Goal: Communication & Community: Answer question/provide support

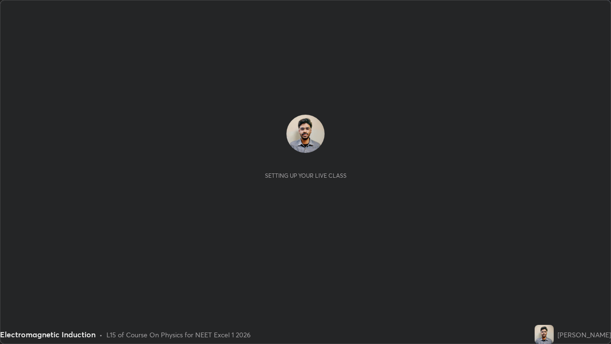
scroll to position [344, 611]
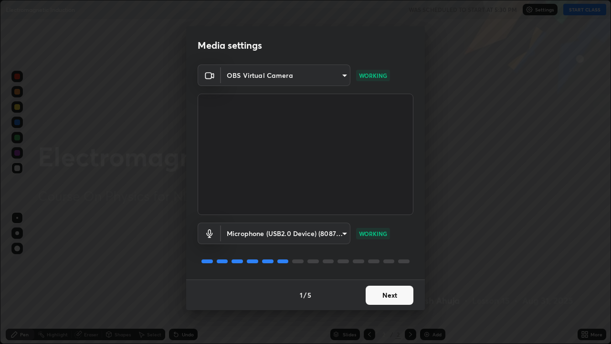
click at [376, 292] on button "Next" at bounding box center [389, 294] width 48 height 19
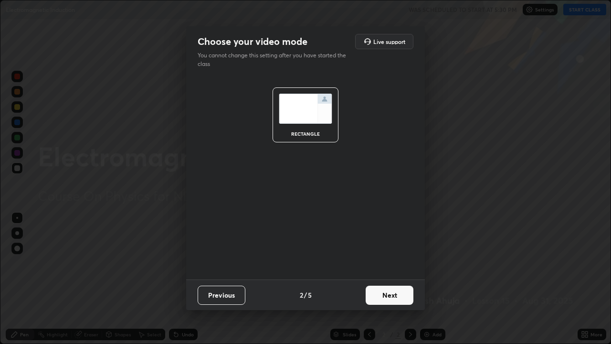
click at [381, 296] on button "Next" at bounding box center [389, 294] width 48 height 19
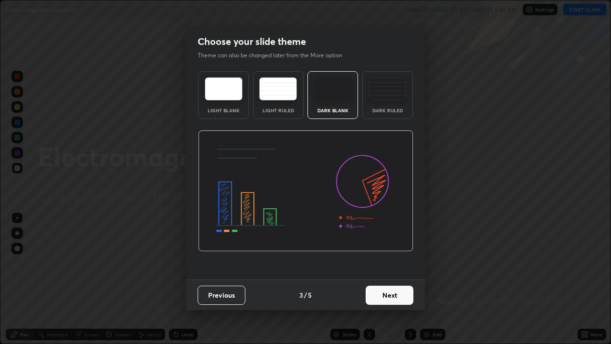
click at [388, 109] on div "Dark Ruled" at bounding box center [387, 110] width 38 height 5
click at [383, 292] on button "Next" at bounding box center [389, 294] width 48 height 19
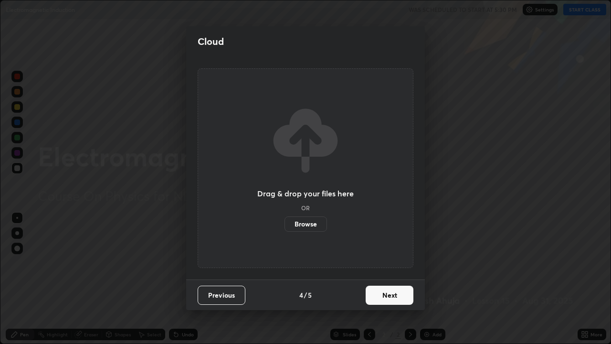
click at [390, 289] on button "Next" at bounding box center [389, 294] width 48 height 19
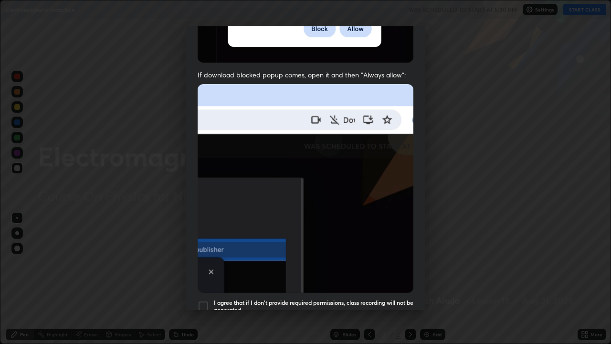
scroll to position [194, 0]
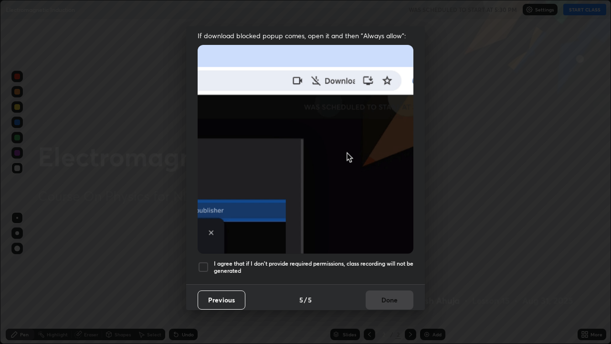
click at [205, 261] on div at bounding box center [203, 266] width 11 height 11
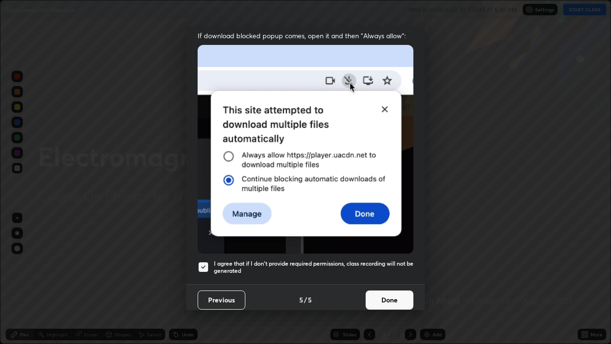
click at [378, 292] on button "Done" at bounding box center [389, 299] width 48 height 19
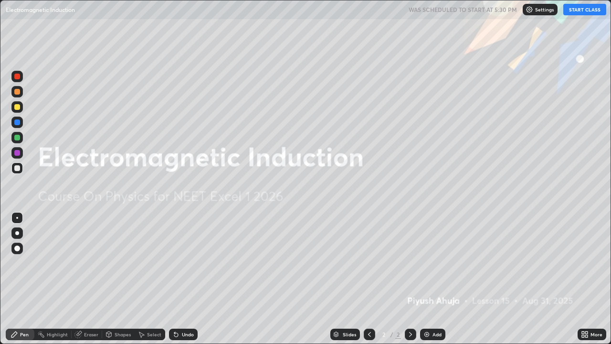
click at [438, 334] on div "Add" at bounding box center [436, 334] width 9 height 5
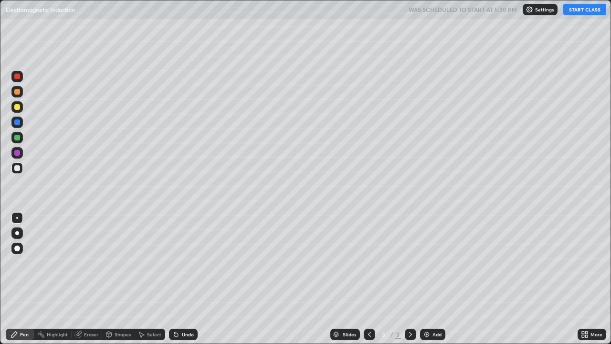
click at [188, 339] on div "Undo" at bounding box center [183, 333] width 29 height 11
click at [187, 334] on div "Undo" at bounding box center [188, 334] width 12 height 5
click at [186, 334] on div "Undo" at bounding box center [188, 334] width 12 height 5
click at [184, 337] on div "Undo" at bounding box center [183, 333] width 29 height 11
click at [581, 12] on button "START CLASS" at bounding box center [584, 9] width 43 height 11
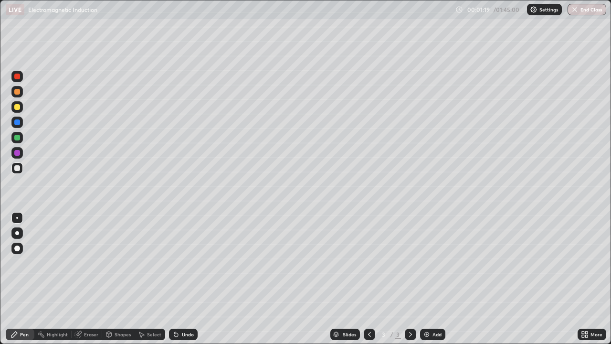
click at [427, 337] on img at bounding box center [427, 334] width 8 height 8
click at [182, 335] on div "Undo" at bounding box center [188, 334] width 12 height 5
click at [425, 332] on img at bounding box center [427, 334] width 8 height 8
click at [183, 333] on div "Undo" at bounding box center [188, 334] width 12 height 5
click at [182, 333] on div "Undo" at bounding box center [188, 334] width 12 height 5
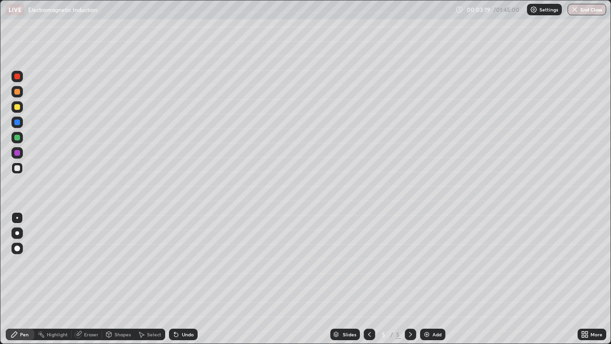
click at [184, 334] on div "Undo" at bounding box center [188, 334] width 12 height 5
click at [370, 337] on icon at bounding box center [369, 334] width 8 height 8
click at [409, 330] on icon at bounding box center [411, 334] width 8 height 8
click at [428, 332] on img at bounding box center [427, 334] width 8 height 8
click at [190, 334] on div "Undo" at bounding box center [188, 334] width 12 height 5
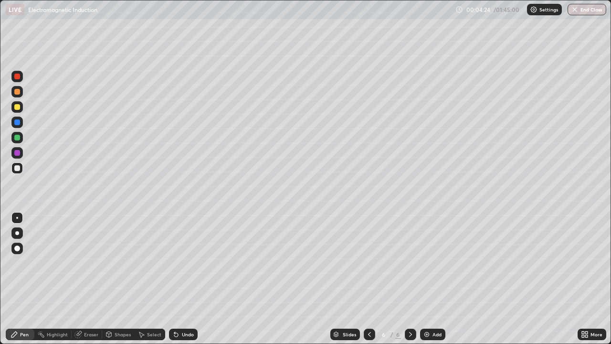
click at [188, 332] on div "Undo" at bounding box center [188, 334] width 12 height 5
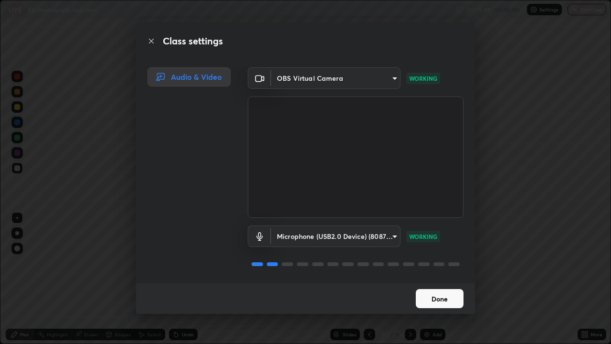
click at [440, 294] on button "Done" at bounding box center [440, 298] width 48 height 19
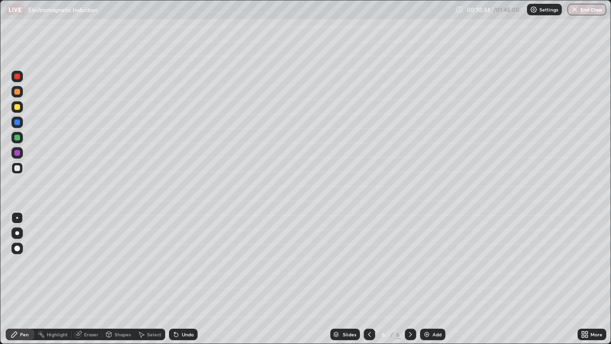
click at [432, 336] on div "Add" at bounding box center [436, 334] width 9 height 5
click at [91, 334] on div "Eraser" at bounding box center [91, 334] width 14 height 5
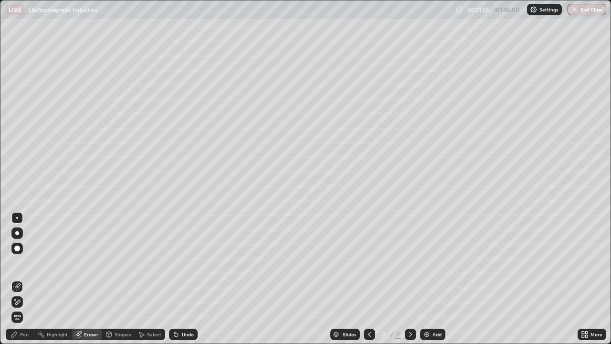
click at [20, 301] on icon at bounding box center [17, 302] width 8 height 8
click at [23, 338] on div "Pen" at bounding box center [20, 333] width 29 height 11
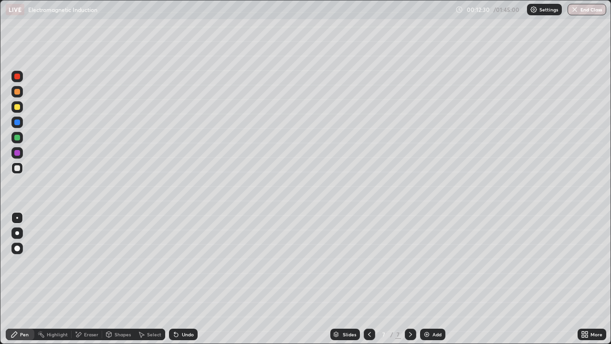
click at [408, 334] on icon at bounding box center [411, 334] width 8 height 8
click at [430, 332] on div "Add" at bounding box center [432, 333] width 25 height 11
click at [184, 334] on div "Undo" at bounding box center [188, 334] width 12 height 5
click at [184, 330] on div "Undo" at bounding box center [183, 333] width 29 height 11
click at [184, 332] on div "Undo" at bounding box center [188, 334] width 12 height 5
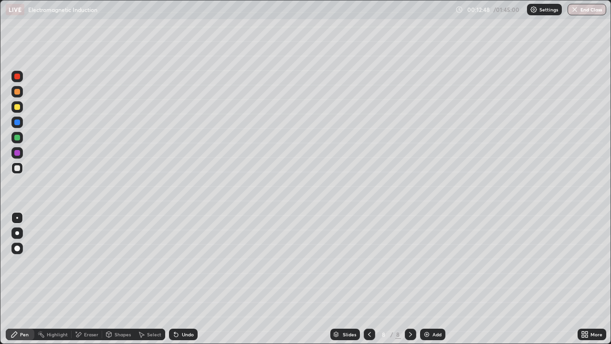
click at [184, 335] on div "Undo" at bounding box center [188, 334] width 12 height 5
click at [428, 330] on div "Add" at bounding box center [432, 333] width 25 height 11
click at [184, 333] on div "Undo" at bounding box center [188, 334] width 12 height 5
click at [185, 334] on div "Undo" at bounding box center [188, 334] width 12 height 5
click at [181, 329] on div "Undo" at bounding box center [183, 333] width 29 height 11
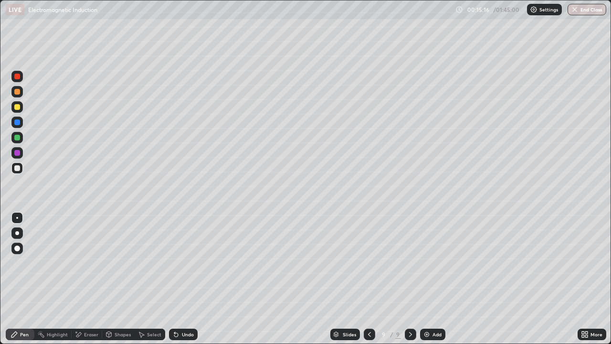
click at [181, 329] on div "Undo" at bounding box center [183, 333] width 29 height 11
click at [182, 329] on div "Undo" at bounding box center [183, 333] width 29 height 11
click at [183, 329] on div "Undo" at bounding box center [183, 333] width 29 height 11
click at [181, 330] on div "Undo" at bounding box center [183, 333] width 29 height 11
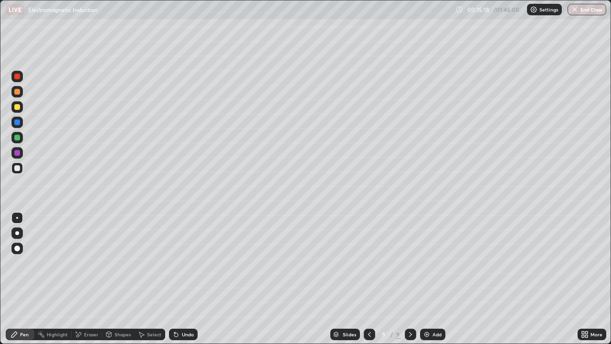
click at [180, 328] on div "Undo" at bounding box center [183, 333] width 29 height 11
click at [115, 336] on div "Shapes" at bounding box center [123, 334] width 16 height 5
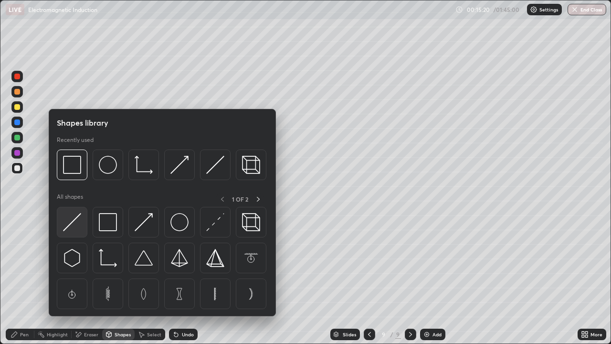
click at [71, 222] on img at bounding box center [72, 222] width 18 height 18
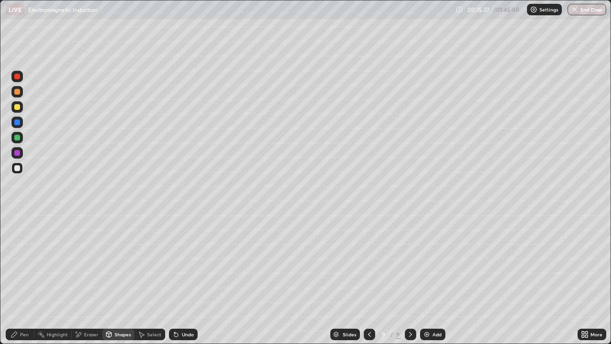
click at [17, 136] on div at bounding box center [17, 138] width 6 height 6
click at [182, 333] on div "Undo" at bounding box center [188, 334] width 12 height 5
click at [20, 333] on div "Pen" at bounding box center [24, 334] width 9 height 5
click at [17, 105] on div at bounding box center [17, 107] width 6 height 6
click at [190, 332] on div "Undo" at bounding box center [188, 334] width 12 height 5
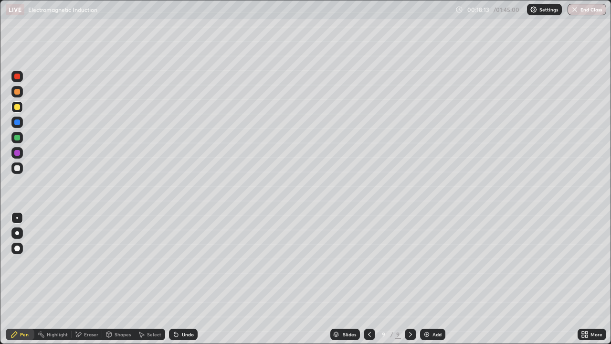
click at [432, 332] on div "Add" at bounding box center [436, 334] width 9 height 5
click at [185, 335] on div "Undo" at bounding box center [188, 334] width 12 height 5
click at [429, 332] on img at bounding box center [427, 334] width 8 height 8
click at [119, 335] on div "Shapes" at bounding box center [123, 334] width 16 height 5
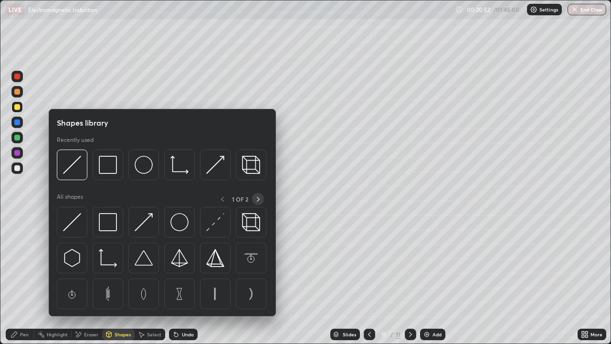
click at [258, 198] on icon at bounding box center [258, 199] width 8 height 8
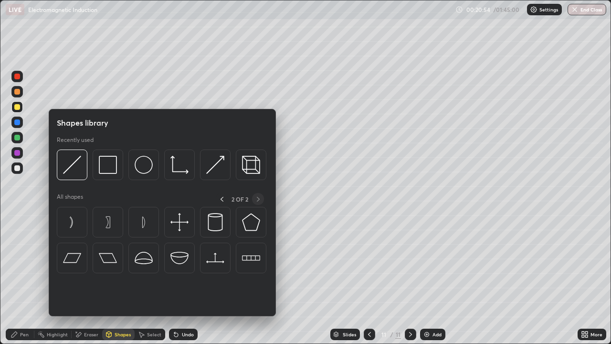
click at [178, 223] on img at bounding box center [179, 222] width 18 height 18
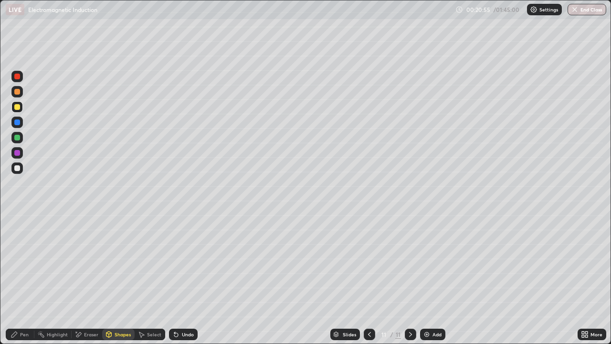
click at [118, 334] on div "Shapes" at bounding box center [123, 334] width 16 height 5
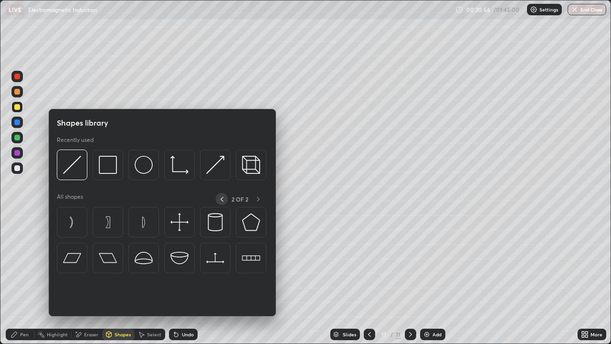
click at [221, 198] on icon at bounding box center [222, 199] width 8 height 8
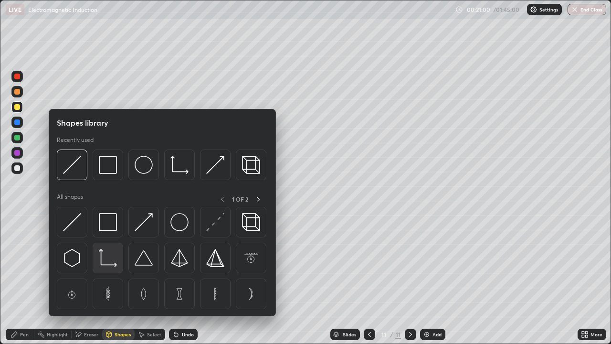
click at [109, 250] on img at bounding box center [108, 258] width 18 height 18
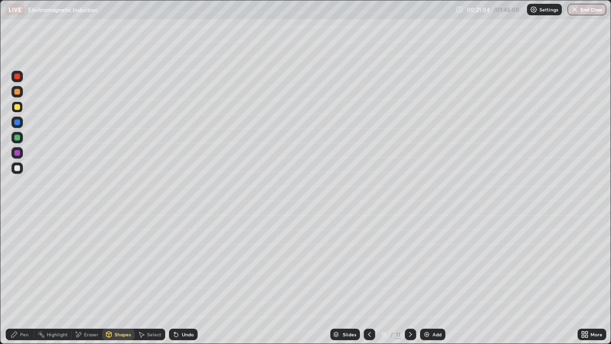
click at [156, 333] on div "Select" at bounding box center [154, 334] width 14 height 5
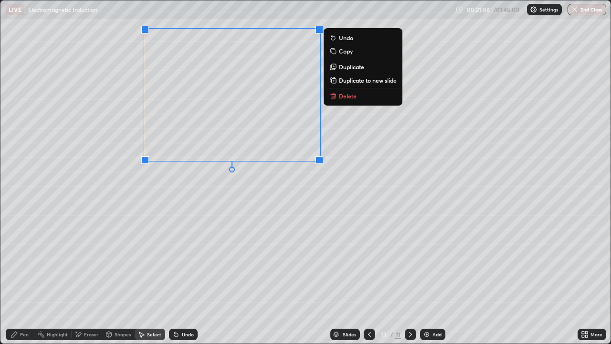
click at [126, 232] on div "0 ° Undo Copy Duplicate Duplicate to new slide Delete" at bounding box center [305, 171] width 610 height 343
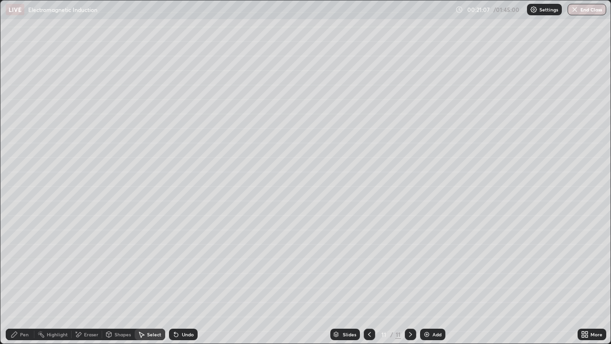
click at [119, 334] on div "Shapes" at bounding box center [123, 334] width 16 height 5
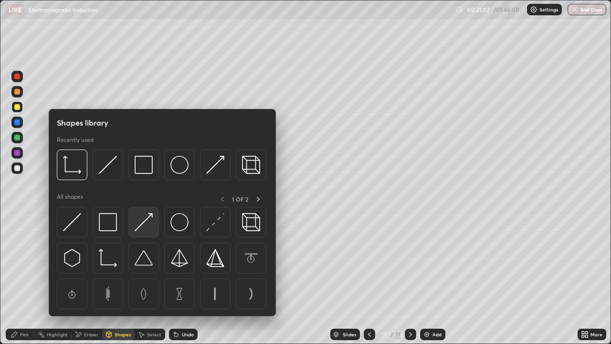
click at [139, 229] on img at bounding box center [144, 222] width 18 height 18
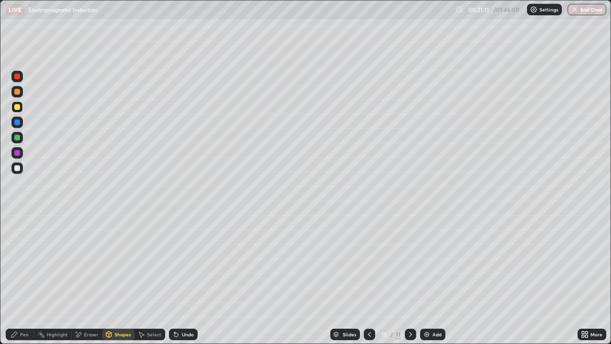
click at [149, 333] on div "Select" at bounding box center [154, 334] width 14 height 5
click at [218, 285] on div "0 ° Undo Copy Duplicate Duplicate to new slide Delete" at bounding box center [305, 171] width 610 height 343
click at [118, 334] on div "Shapes" at bounding box center [123, 334] width 16 height 5
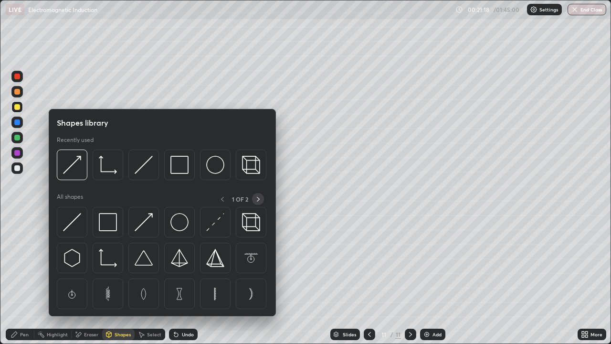
click at [258, 198] on icon at bounding box center [258, 199] width 3 height 5
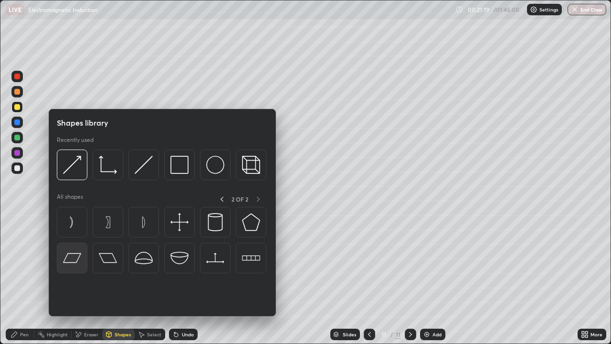
click at [71, 259] on img at bounding box center [72, 258] width 18 height 18
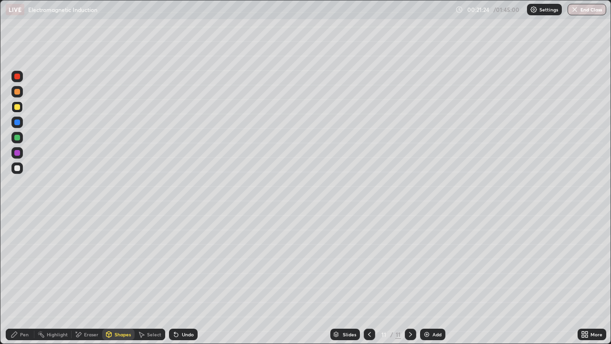
click at [182, 335] on div "Undo" at bounding box center [188, 334] width 12 height 5
click at [122, 337] on div "Shapes" at bounding box center [118, 333] width 32 height 11
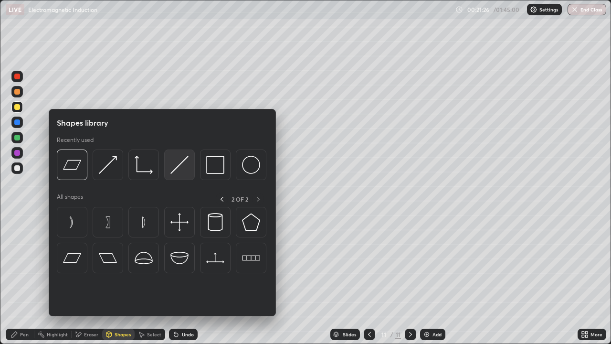
click at [180, 166] on img at bounding box center [179, 165] width 18 height 18
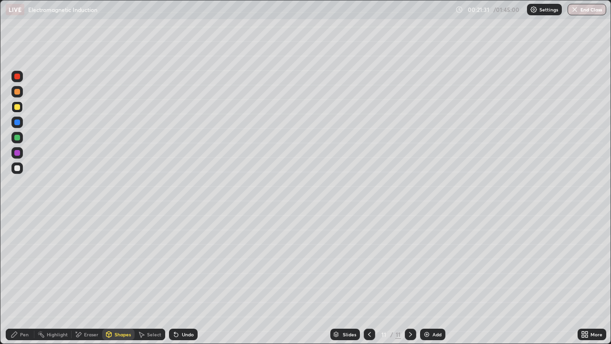
click at [145, 334] on div "Select" at bounding box center [150, 333] width 31 height 11
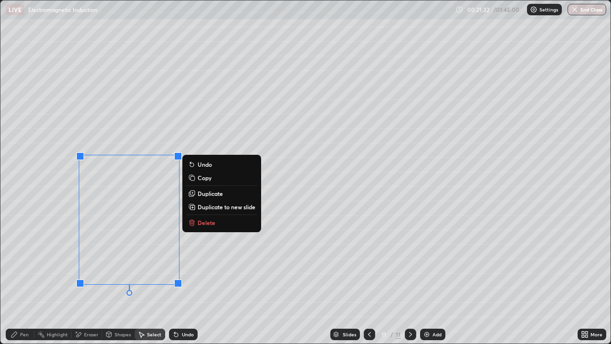
click at [219, 269] on div "0 ° Undo Copy Duplicate Duplicate to new slide Delete" at bounding box center [305, 171] width 610 height 343
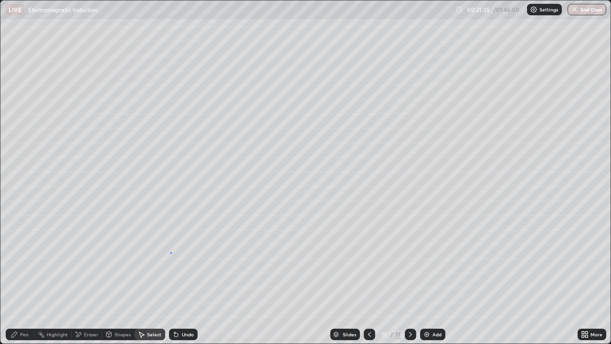
click at [171, 252] on div "0 ° Undo Copy Duplicate Duplicate to new slide Delete" at bounding box center [305, 171] width 610 height 343
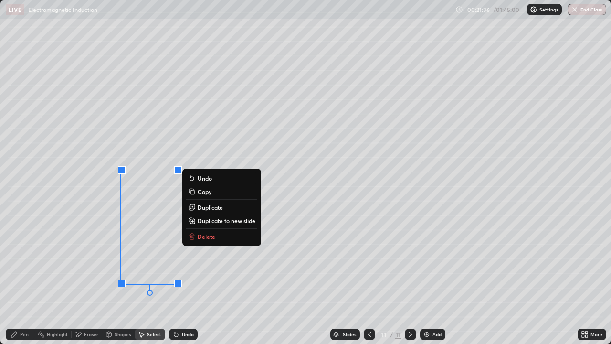
click at [205, 206] on p "Duplicate" at bounding box center [210, 207] width 25 height 8
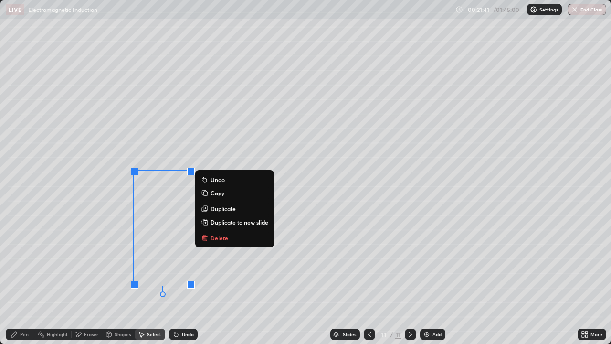
click at [252, 282] on div "0 ° Undo Copy Duplicate Duplicate to new slide Delete" at bounding box center [305, 171] width 610 height 343
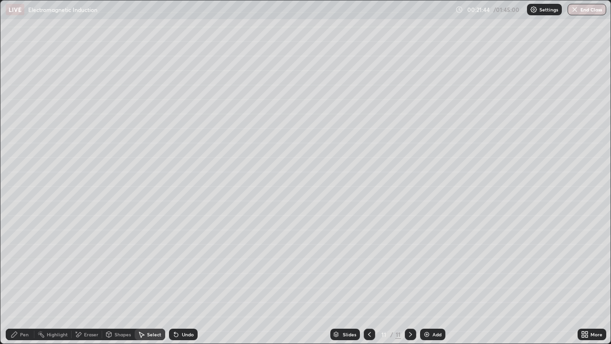
click at [22, 336] on div "Pen" at bounding box center [24, 334] width 9 height 5
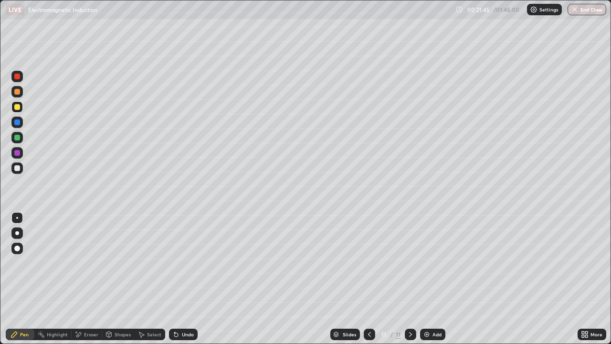
click at [112, 336] on div "Shapes" at bounding box center [118, 333] width 32 height 11
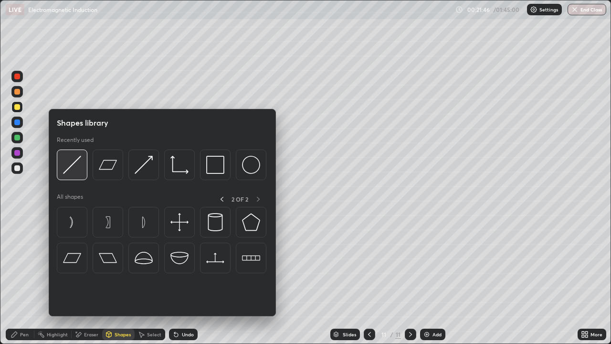
click at [79, 170] on img at bounding box center [72, 165] width 18 height 18
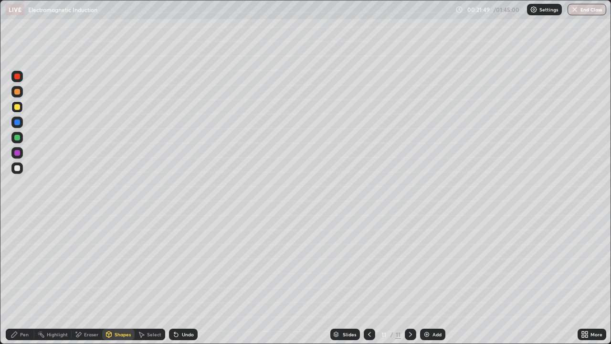
click at [187, 334] on div "Undo" at bounding box center [188, 334] width 12 height 5
click at [28, 334] on div "Pen" at bounding box center [24, 334] width 9 height 5
click at [18, 166] on div at bounding box center [17, 168] width 6 height 6
click at [177, 334] on icon at bounding box center [176, 334] width 8 height 8
click at [182, 338] on div "Undo" at bounding box center [183, 333] width 29 height 11
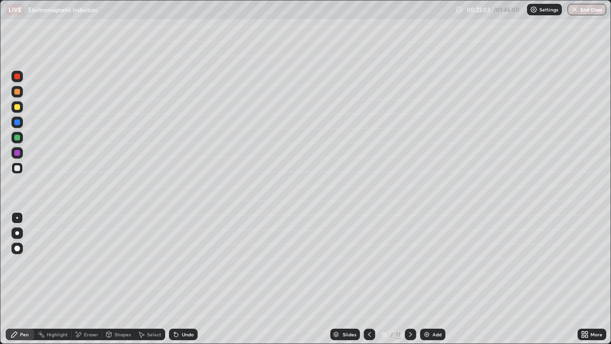
click at [121, 334] on div "Shapes" at bounding box center [123, 334] width 16 height 5
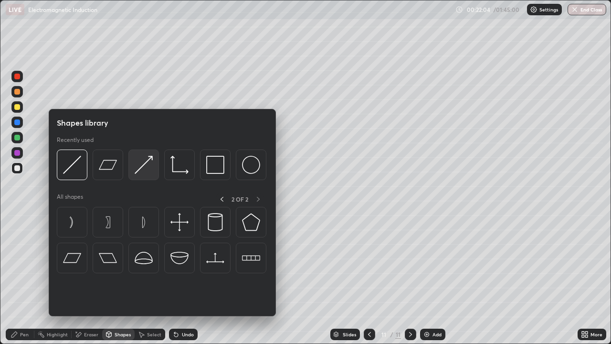
click at [145, 165] on img at bounding box center [144, 165] width 18 height 18
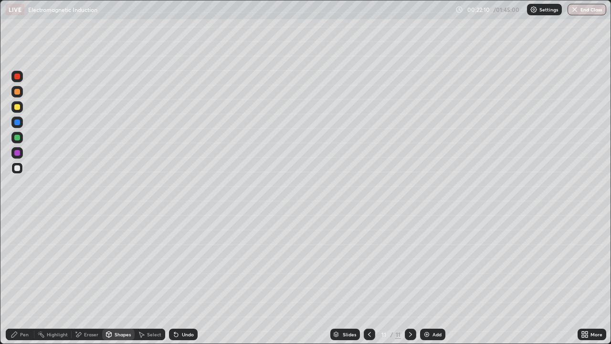
click at [21, 337] on div "Pen" at bounding box center [20, 333] width 29 height 11
click at [17, 137] on div at bounding box center [17, 138] width 6 height 6
click at [368, 335] on icon at bounding box center [369, 334] width 8 height 8
click at [409, 334] on icon at bounding box center [411, 334] width 8 height 8
click at [428, 333] on img at bounding box center [427, 334] width 8 height 8
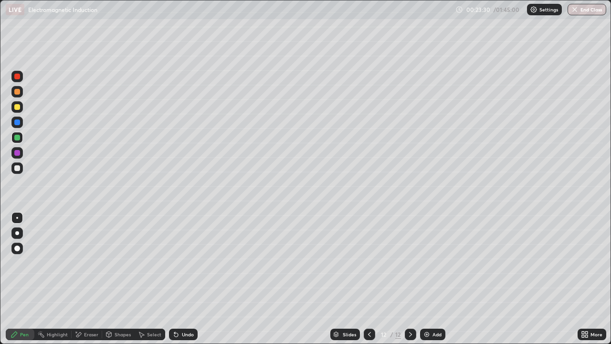
click at [428, 334] on img at bounding box center [427, 334] width 8 height 8
click at [16, 169] on div at bounding box center [17, 168] width 6 height 6
click at [435, 334] on div "Add" at bounding box center [436, 334] width 9 height 5
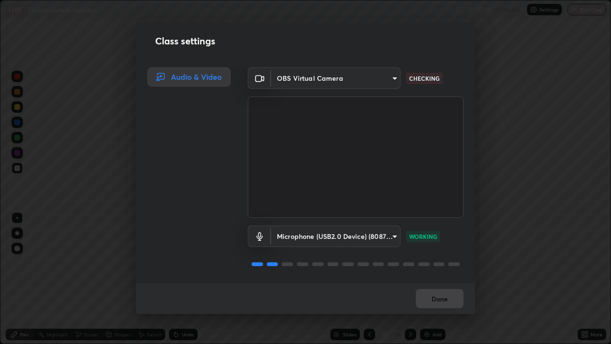
click at [439, 300] on div "Done" at bounding box center [305, 298] width 339 height 31
click at [440, 298] on div "Done" at bounding box center [305, 298] width 339 height 31
click at [439, 298] on button "Done" at bounding box center [440, 298] width 48 height 19
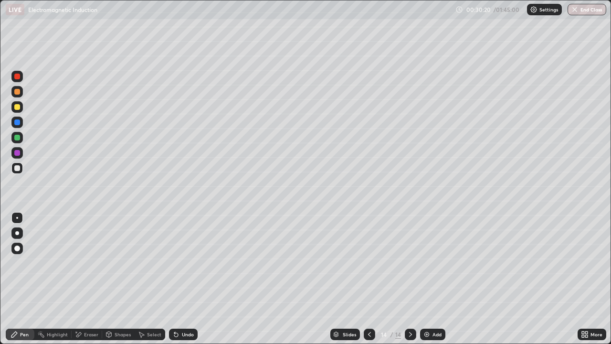
click at [431, 334] on div "Add" at bounding box center [432, 333] width 25 height 11
click at [368, 334] on icon at bounding box center [369, 334] width 3 height 5
click at [183, 337] on div "Undo" at bounding box center [183, 333] width 29 height 11
click at [433, 329] on div "Add" at bounding box center [432, 333] width 25 height 11
click at [185, 339] on div "Undo" at bounding box center [183, 333] width 29 height 11
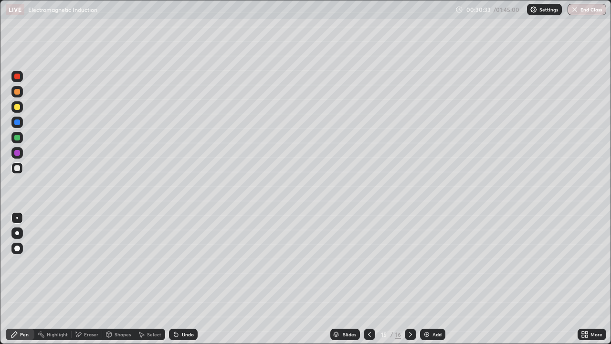
click at [186, 334] on div "Undo" at bounding box center [188, 334] width 12 height 5
click at [121, 333] on div "Shapes" at bounding box center [123, 334] width 16 height 5
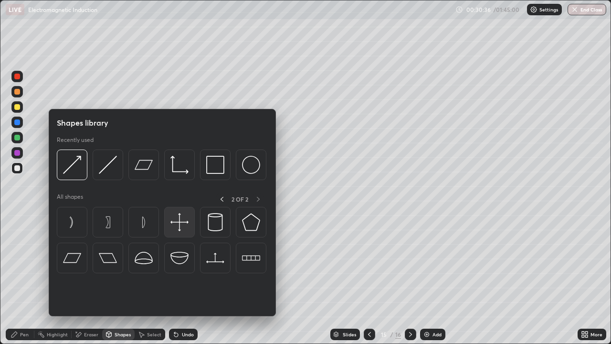
click at [177, 223] on img at bounding box center [179, 222] width 18 height 18
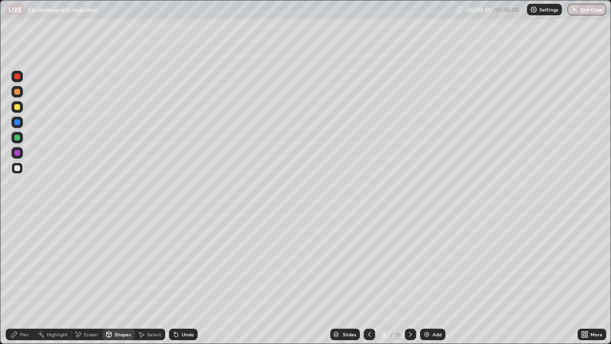
click at [149, 334] on div "Select" at bounding box center [154, 334] width 14 height 5
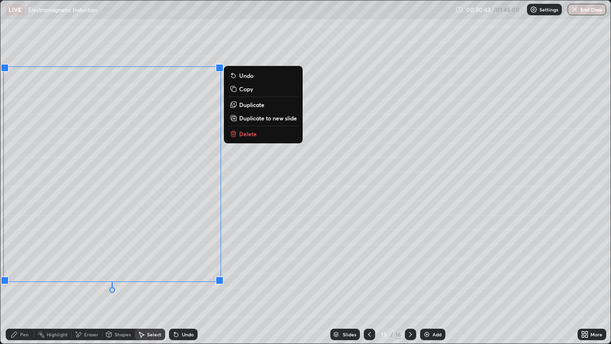
click at [24, 333] on div "Pen" at bounding box center [24, 334] width 9 height 5
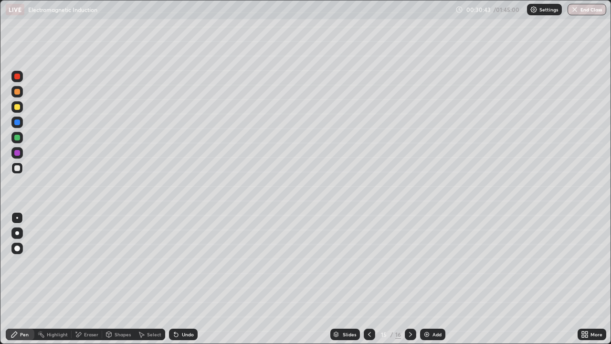
click at [19, 106] on div at bounding box center [17, 107] width 6 height 6
click at [176, 336] on icon at bounding box center [176, 335] width 4 height 4
click at [184, 335] on div "Undo" at bounding box center [188, 334] width 12 height 5
click at [178, 333] on icon at bounding box center [176, 334] width 8 height 8
click at [182, 334] on div "Undo" at bounding box center [188, 334] width 12 height 5
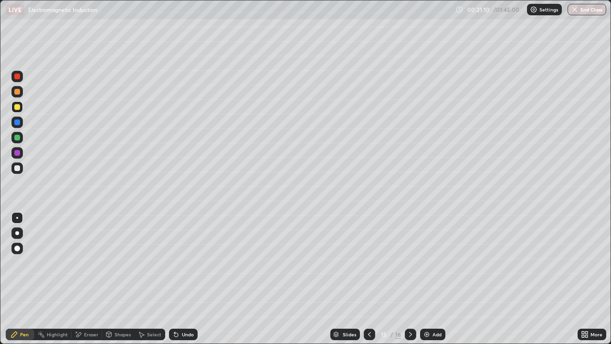
click at [182, 336] on div "Undo" at bounding box center [188, 334] width 12 height 5
click at [20, 135] on div at bounding box center [17, 138] width 6 height 6
click at [182, 332] on div "Undo" at bounding box center [188, 334] width 12 height 5
click at [185, 334] on div "Undo" at bounding box center [188, 334] width 12 height 5
click at [183, 332] on div "Undo" at bounding box center [188, 334] width 12 height 5
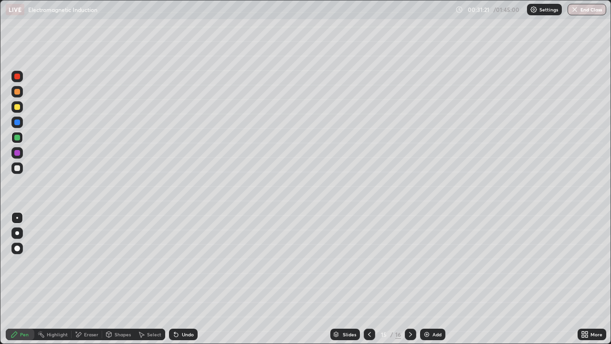
click at [184, 332] on div "Undo" at bounding box center [188, 334] width 12 height 5
click at [185, 332] on div "Undo" at bounding box center [188, 334] width 12 height 5
click at [184, 334] on div "Undo" at bounding box center [188, 334] width 12 height 5
click at [93, 333] on div "Eraser" at bounding box center [91, 334] width 14 height 5
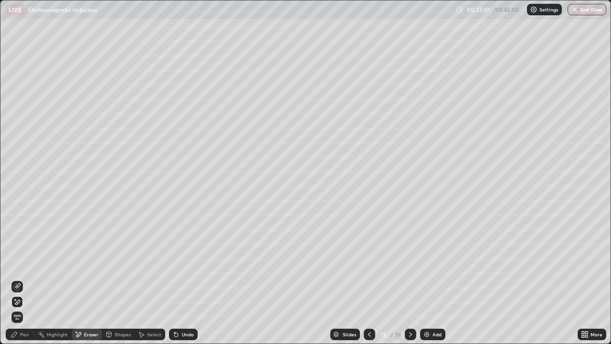
click at [27, 333] on div "Pen" at bounding box center [24, 334] width 9 height 5
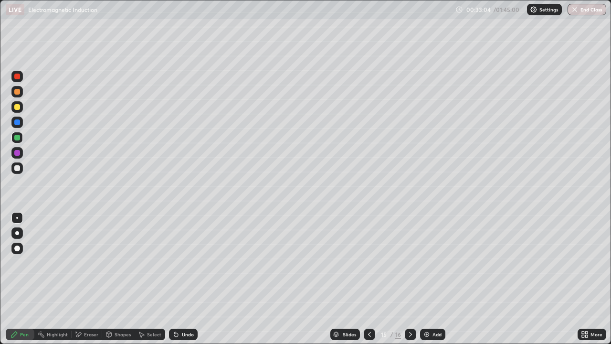
click at [426, 338] on div "Add" at bounding box center [432, 333] width 25 height 11
click at [178, 335] on icon at bounding box center [176, 334] width 8 height 8
click at [175, 334] on icon at bounding box center [176, 335] width 4 height 4
click at [176, 339] on div "Undo" at bounding box center [183, 333] width 29 height 11
click at [367, 334] on icon at bounding box center [369, 334] width 8 height 8
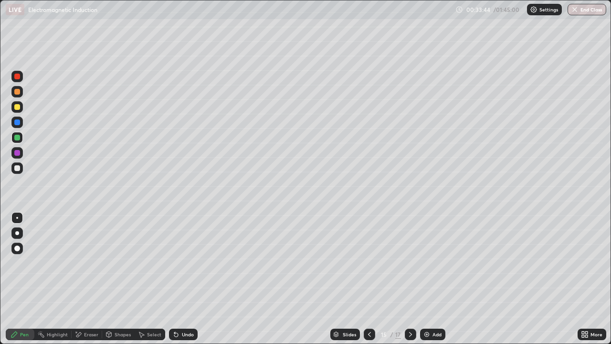
click at [406, 329] on div at bounding box center [410, 333] width 11 height 11
click at [428, 335] on img at bounding box center [427, 334] width 8 height 8
click at [114, 336] on div "Shapes" at bounding box center [118, 333] width 32 height 11
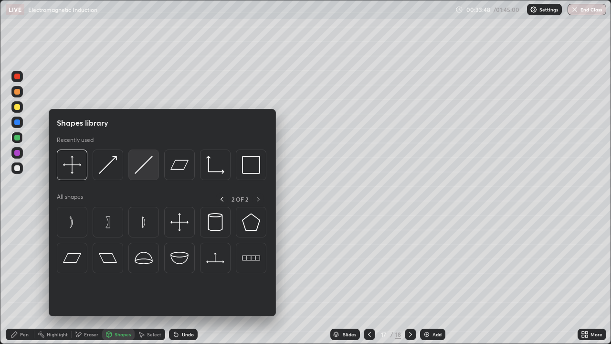
click at [140, 166] on img at bounding box center [144, 165] width 18 height 18
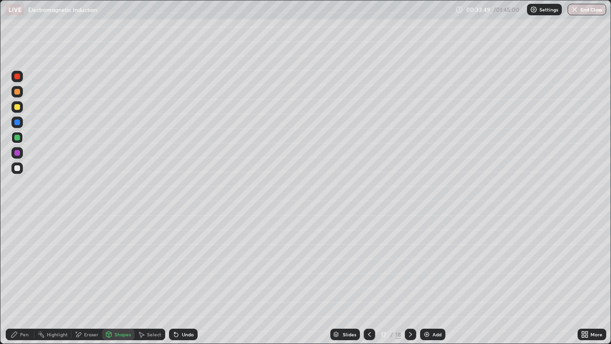
click at [121, 336] on div "Shapes" at bounding box center [123, 334] width 16 height 5
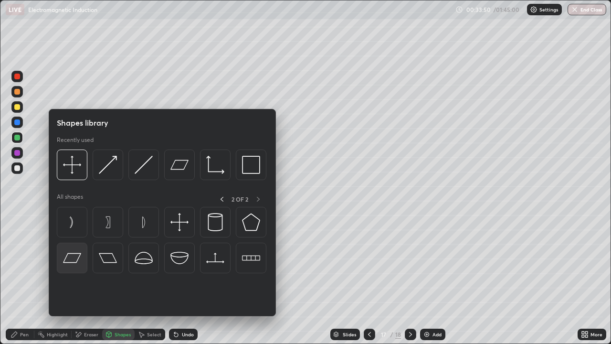
click at [74, 256] on img at bounding box center [72, 258] width 18 height 18
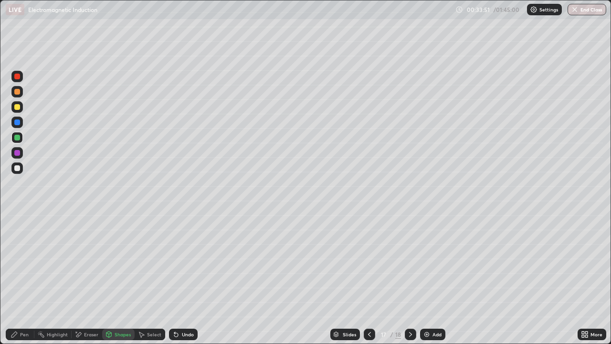
click at [125, 333] on div "Shapes" at bounding box center [123, 334] width 16 height 5
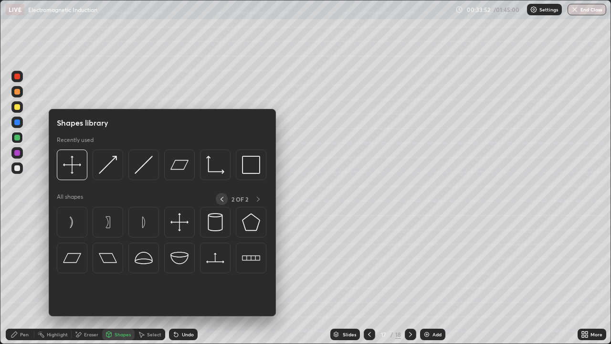
click at [220, 197] on icon at bounding box center [222, 199] width 8 height 8
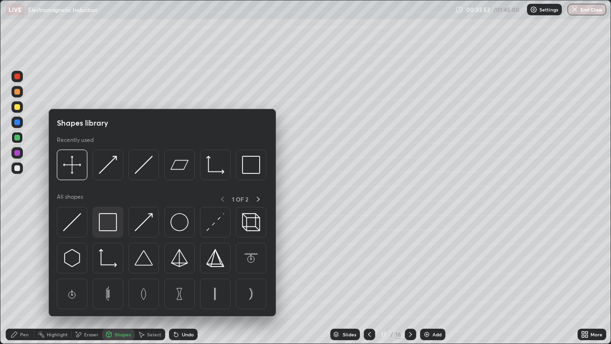
click at [105, 223] on img at bounding box center [108, 222] width 18 height 18
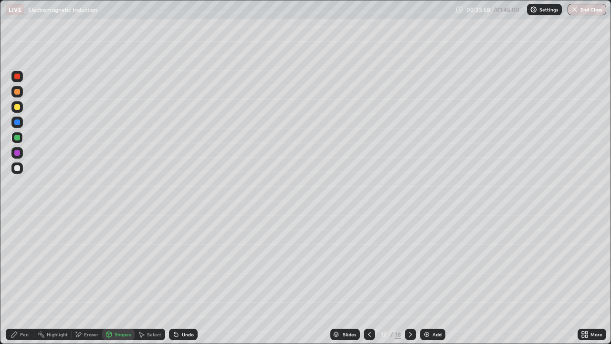
click at [21, 335] on div "Pen" at bounding box center [24, 334] width 9 height 5
click at [17, 169] on div at bounding box center [17, 168] width 6 height 6
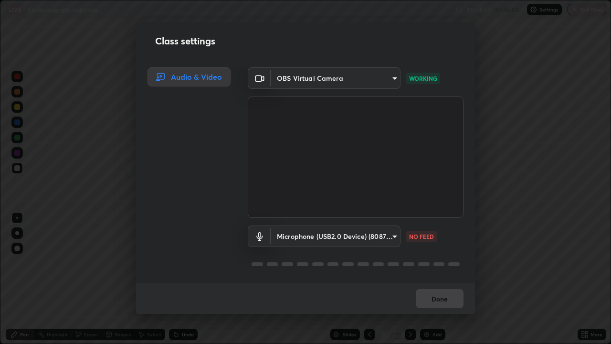
click at [382, 238] on body "Erase all LIVE Electromagnetic Induction 00:38:57 / 01:45:00 Settings End Class…" at bounding box center [305, 172] width 611 height 344
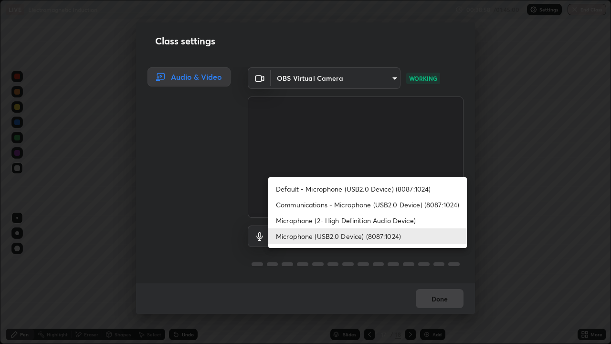
click at [380, 236] on li "Microphone (USB2.0 Device) (8087:1024)" at bounding box center [367, 236] width 198 height 16
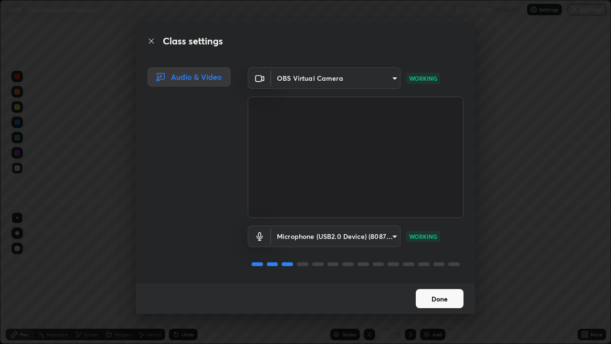
click at [434, 299] on button "Done" at bounding box center [440, 298] width 48 height 19
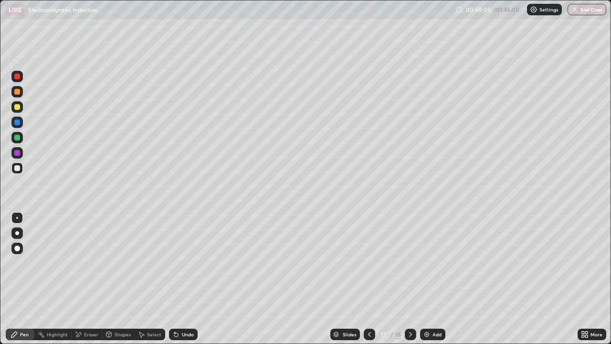
click at [179, 338] on div "Undo" at bounding box center [183, 333] width 29 height 11
click at [183, 335] on div "Undo" at bounding box center [188, 334] width 12 height 5
click at [29, 338] on div "Pen" at bounding box center [20, 333] width 29 height 11
click at [178, 335] on icon at bounding box center [176, 334] width 8 height 8
click at [180, 334] on div "Undo" at bounding box center [183, 333] width 29 height 11
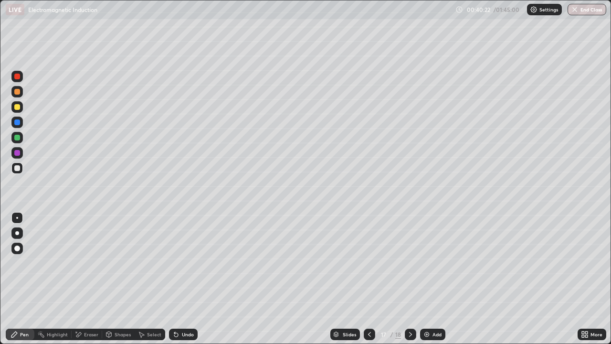
click at [182, 336] on div "Undo" at bounding box center [188, 334] width 12 height 5
click at [183, 336] on div "Undo" at bounding box center [188, 334] width 12 height 5
click at [433, 336] on div "Add" at bounding box center [436, 334] width 9 height 5
click at [369, 327] on div at bounding box center [369, 333] width 11 height 19
click at [409, 334] on icon at bounding box center [411, 334] width 8 height 8
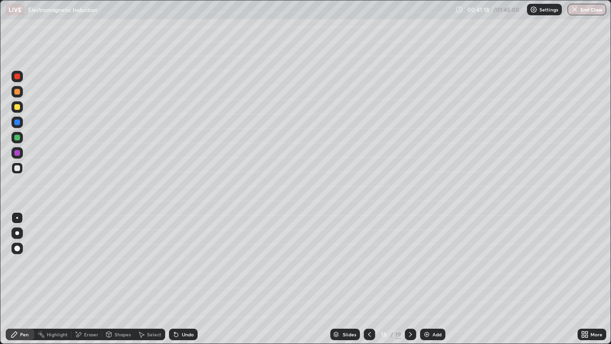
click at [83, 334] on div "Eraser" at bounding box center [87, 333] width 31 height 11
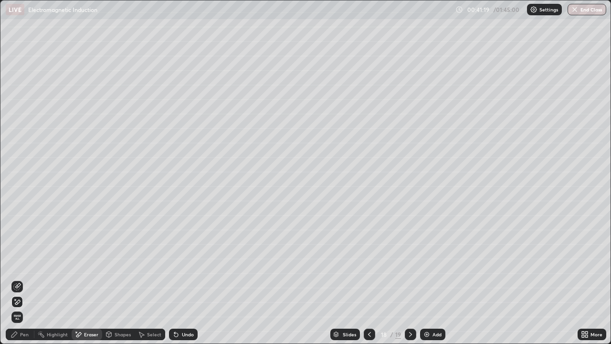
click at [19, 338] on div "Pen" at bounding box center [20, 333] width 29 height 11
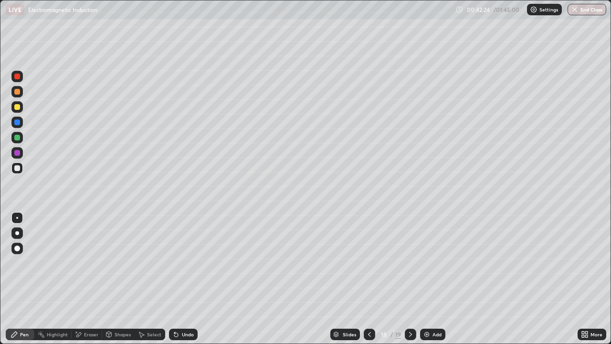
click at [369, 331] on icon at bounding box center [369, 334] width 8 height 8
click at [410, 335] on icon at bounding box center [411, 334] width 8 height 8
click at [398, 334] on div "19" at bounding box center [398, 334] width 6 height 9
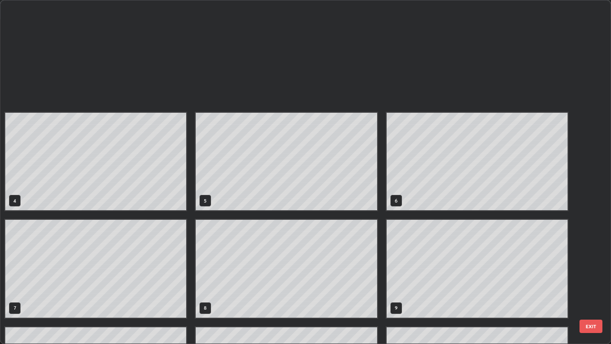
scroll to position [340, 605]
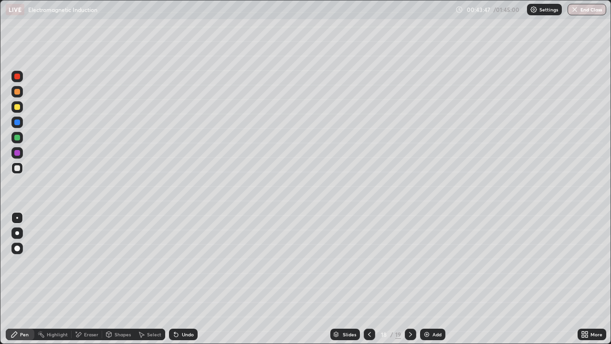
click at [431, 335] on div "Add" at bounding box center [432, 333] width 25 height 11
click at [185, 334] on div "Undo" at bounding box center [188, 334] width 12 height 5
click at [184, 335] on div "Undo" at bounding box center [188, 334] width 12 height 5
click at [187, 334] on div "Undo" at bounding box center [188, 334] width 12 height 5
click at [431, 337] on div "Add" at bounding box center [432, 333] width 25 height 11
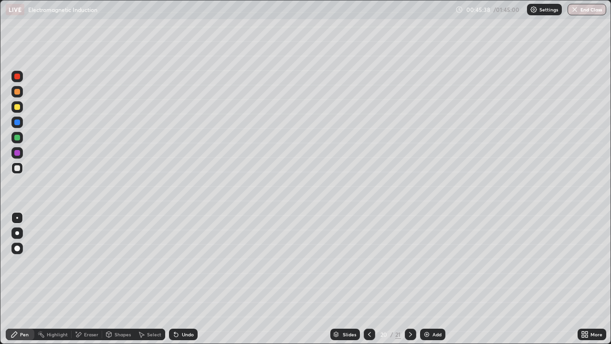
click at [428, 337] on img at bounding box center [427, 334] width 8 height 8
click at [175, 334] on icon at bounding box center [176, 335] width 4 height 4
click at [175, 335] on icon at bounding box center [176, 335] width 4 height 4
click at [179, 334] on div "Undo" at bounding box center [183, 333] width 29 height 11
click at [179, 335] on div "Undo" at bounding box center [183, 333] width 29 height 11
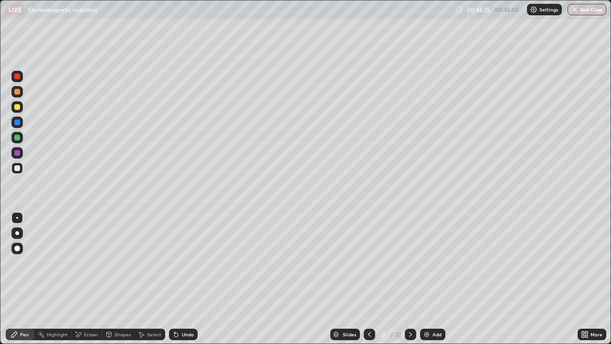
click at [92, 332] on div "Eraser" at bounding box center [91, 334] width 14 height 5
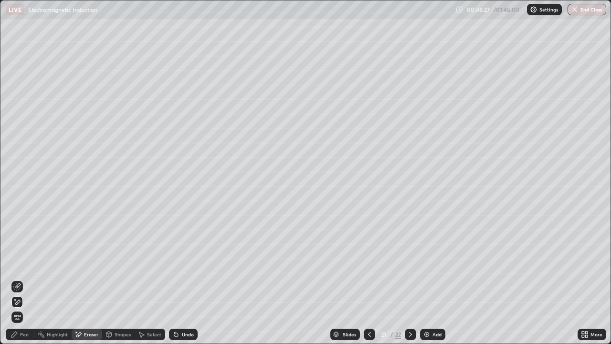
click at [22, 335] on div "Pen" at bounding box center [24, 334] width 9 height 5
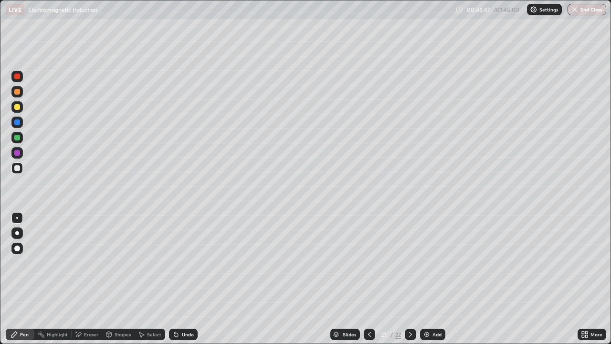
click at [430, 333] on div "Add" at bounding box center [432, 333] width 25 height 11
click at [18, 106] on div at bounding box center [17, 107] width 6 height 6
click at [428, 333] on img at bounding box center [427, 334] width 8 height 8
click at [430, 332] on div "Add" at bounding box center [432, 333] width 25 height 11
click at [118, 334] on div "Shapes" at bounding box center [123, 334] width 16 height 5
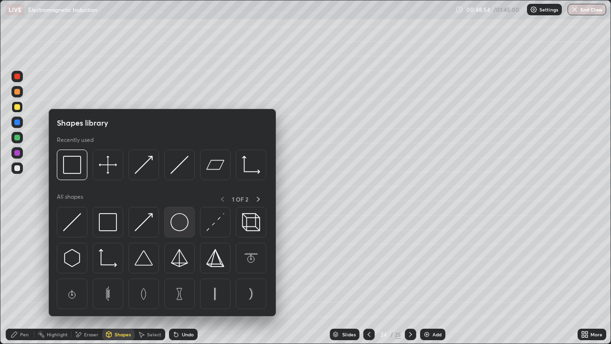
click at [176, 220] on img at bounding box center [179, 222] width 18 height 18
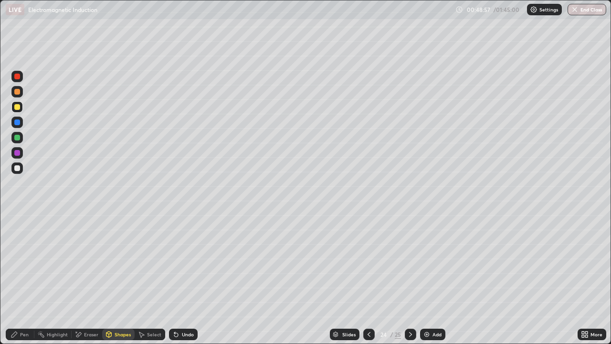
click at [23, 336] on div "Pen" at bounding box center [24, 334] width 9 height 5
click at [409, 334] on icon at bounding box center [411, 334] width 8 height 8
click at [116, 333] on div "Shapes" at bounding box center [123, 334] width 16 height 5
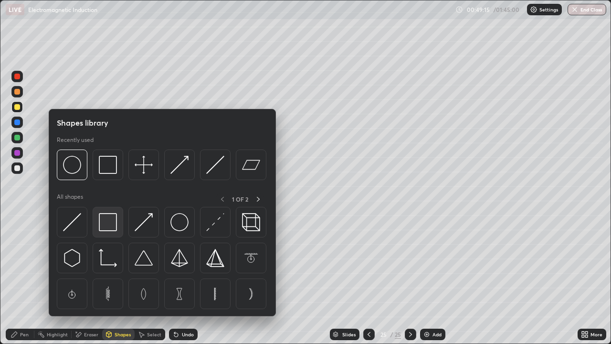
click at [108, 221] on img at bounding box center [108, 222] width 18 height 18
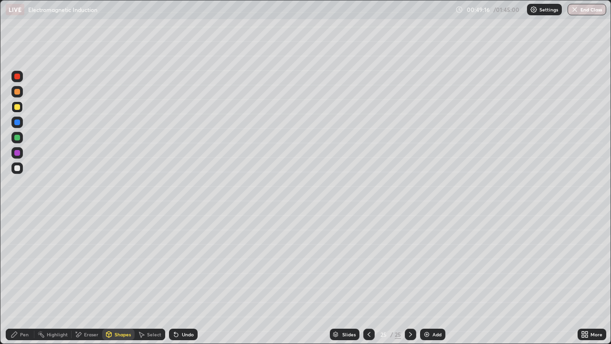
click at [120, 330] on div "Shapes" at bounding box center [118, 333] width 32 height 11
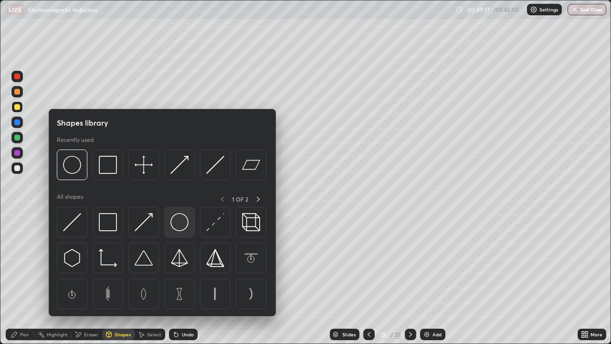
click at [178, 221] on img at bounding box center [179, 222] width 18 height 18
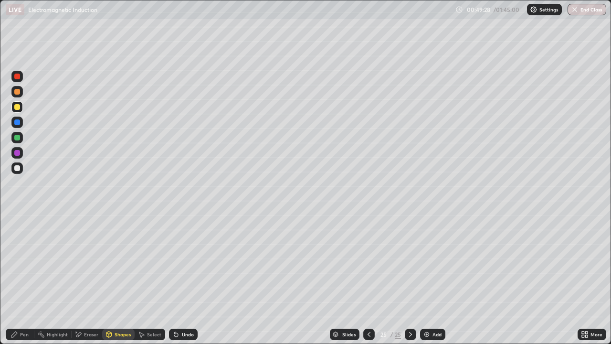
click at [178, 338] on div "Undo" at bounding box center [183, 333] width 29 height 11
click at [21, 334] on div "Pen" at bounding box center [24, 334] width 9 height 5
click at [582, 10] on button "End Class" at bounding box center [586, 9] width 39 height 11
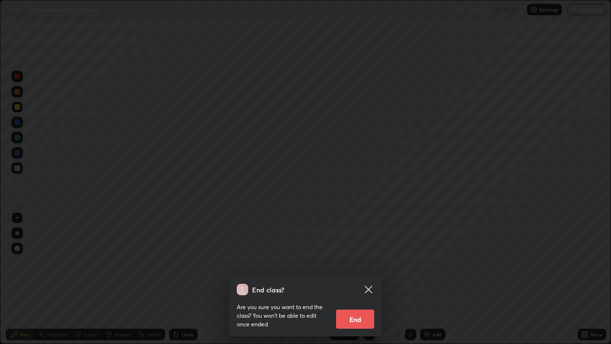
click at [362, 318] on button "End" at bounding box center [355, 318] width 38 height 19
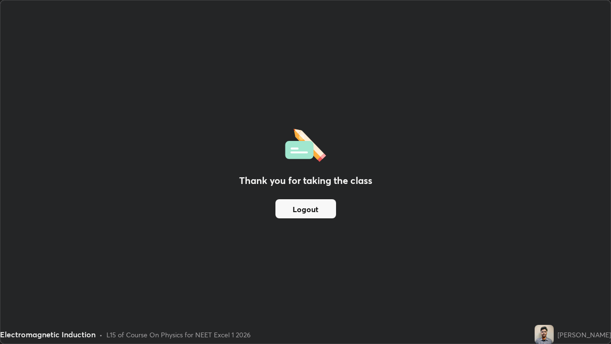
click at [591, 318] on div "Thank you for taking the class Logout" at bounding box center [305, 171] width 610 height 343
click at [42, 282] on div "Thank you for taking the class Logout" at bounding box center [305, 171] width 610 height 343
click at [347, 323] on div "Thank you for taking the class Logout" at bounding box center [305, 171] width 610 height 343
click at [62, 318] on div "Thank you for taking the class Logout" at bounding box center [305, 171] width 610 height 343
click at [25, 303] on div "Thank you for taking the class Logout" at bounding box center [305, 171] width 610 height 343
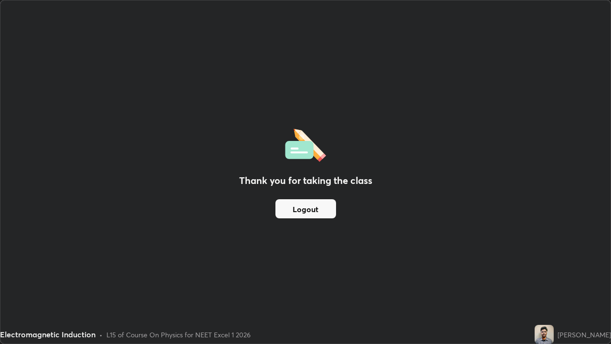
click at [63, 59] on div "Thank you for taking the class Logout" at bounding box center [305, 171] width 610 height 343
click at [61, 310] on div "Thank you for taking the class Logout" at bounding box center [305, 171] width 610 height 343
click at [548, 282] on div "Thank you for taking the class Logout" at bounding box center [305, 171] width 610 height 343
click at [45, 250] on div "Thank you for taking the class Logout" at bounding box center [305, 171] width 610 height 343
